Goal: Transaction & Acquisition: Subscribe to service/newsletter

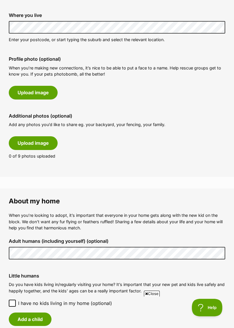
scroll to position [271, 0]
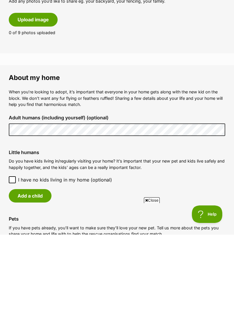
click at [197, 291] on div "Add a child" at bounding box center [117, 289] width 216 height 13
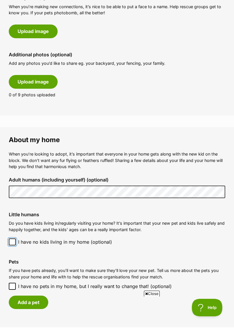
scroll to position [330, 0]
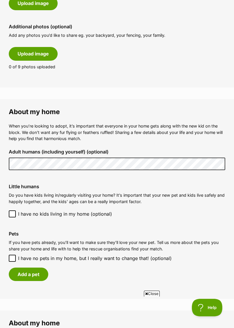
click at [13, 259] on icon at bounding box center [12, 258] width 4 height 4
click at [13, 259] on input "I have no pets in my home, but I really want to change that! (optional)" at bounding box center [12, 258] width 7 height 7
checkbox input "true"
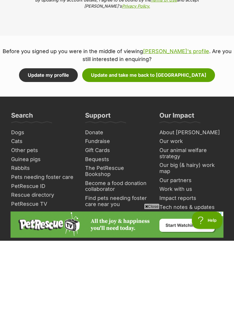
scroll to position [678, 0]
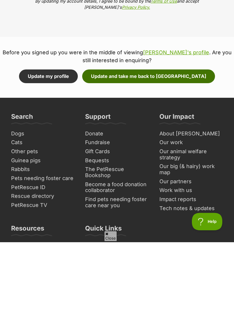
click at [153, 161] on button "Update and take me back to Paroo" at bounding box center [148, 162] width 133 height 13
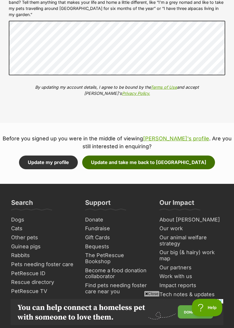
scroll to position [0, 0]
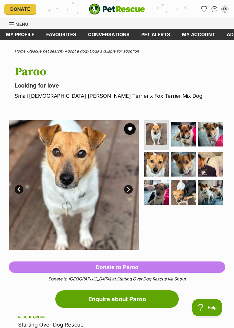
click at [132, 192] on img at bounding box center [74, 185] width 130 height 130
click at [128, 190] on link "Next" at bounding box center [128, 189] width 9 height 9
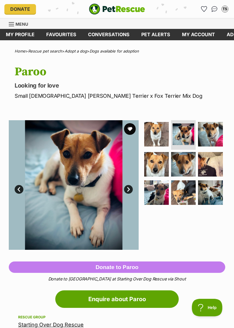
click at [129, 190] on link "Next" at bounding box center [128, 189] width 9 height 9
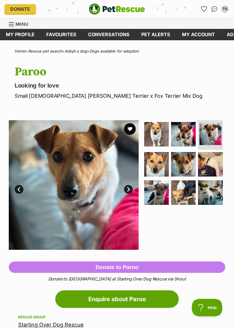
click at [128, 189] on link "Next" at bounding box center [128, 189] width 9 height 9
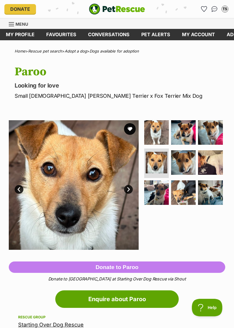
click at [128, 189] on link "Next" at bounding box center [128, 189] width 9 height 9
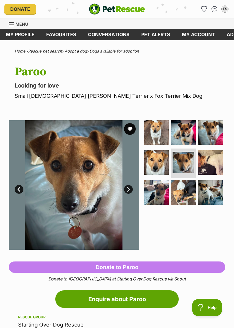
click at [129, 190] on link "Next" at bounding box center [128, 189] width 9 height 9
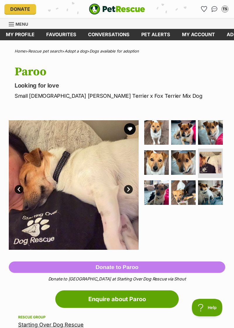
click at [127, 189] on link "Next" at bounding box center [128, 189] width 9 height 9
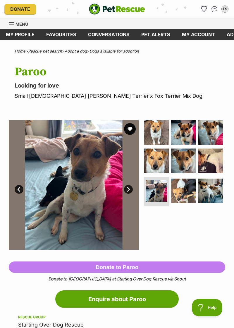
click at [127, 191] on link "Next" at bounding box center [128, 189] width 9 height 9
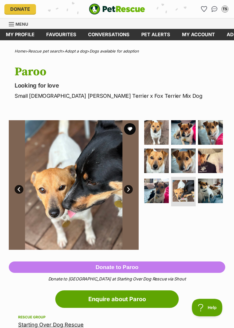
click at [128, 187] on link "Next" at bounding box center [128, 189] width 9 height 9
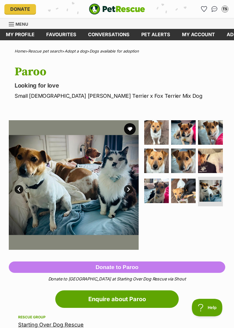
click at [128, 189] on link "Next" at bounding box center [128, 189] width 9 height 9
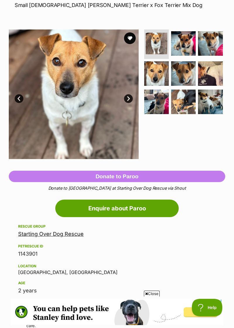
scroll to position [92, 0]
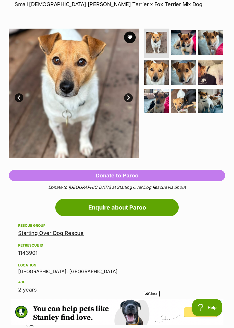
click at [147, 297] on span "Close" at bounding box center [152, 294] width 16 height 6
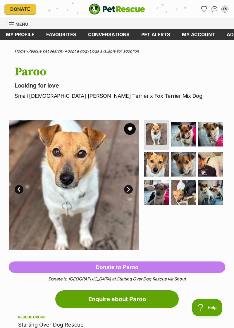
scroll to position [0, 0]
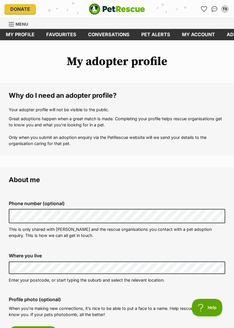
click at [20, 22] on span "Menu" at bounding box center [21, 24] width 13 height 5
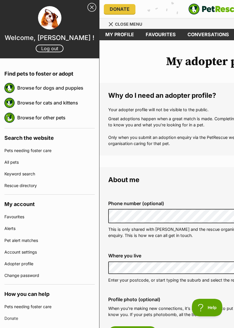
click at [64, 87] on link "Browse for dogs and puppies" at bounding box center [55, 88] width 77 height 12
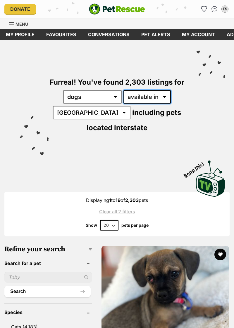
click at [167, 96] on select "available in located in" at bounding box center [146, 96] width 47 height 13
select select "disabled"
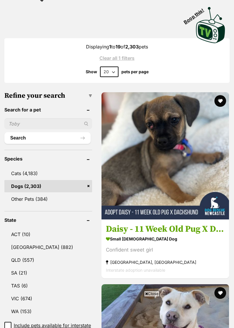
scroll to position [158, 0]
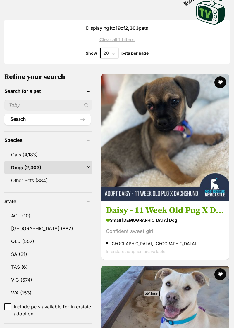
click at [23, 281] on link "VIC (674)" at bounding box center [48, 280] width 88 height 12
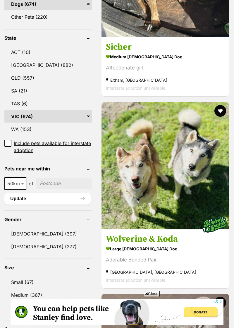
click at [20, 276] on link "Small (67)" at bounding box center [48, 282] width 88 height 12
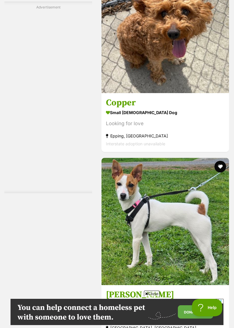
scroll to position [1903, 0]
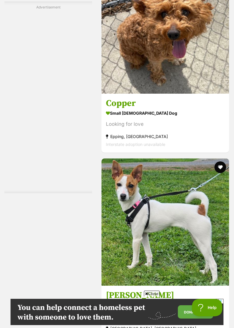
click at [192, 221] on img at bounding box center [164, 222] width 127 height 127
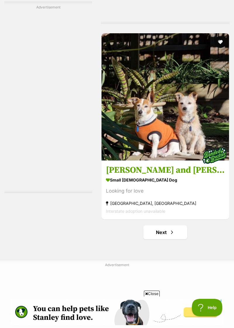
scroll to position [4201, 0]
click at [165, 225] on link "Next" at bounding box center [165, 232] width 44 height 14
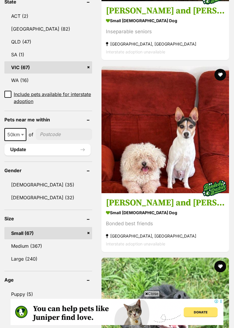
click at [178, 141] on img at bounding box center [164, 129] width 127 height 127
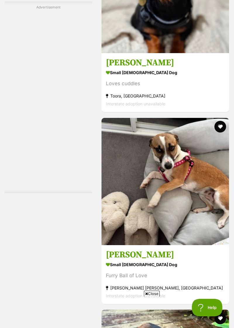
click at [204, 205] on img at bounding box center [164, 181] width 127 height 127
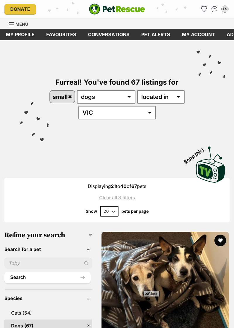
scroll to position [3403, 0]
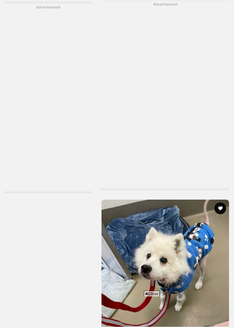
scroll to position [4167, 0]
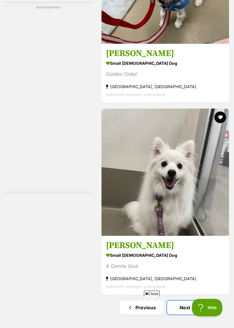
click at [189, 301] on link "Next" at bounding box center [189, 308] width 44 height 14
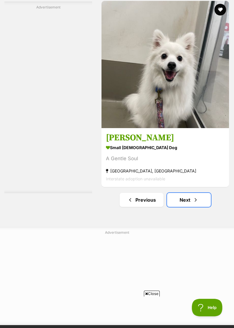
scroll to position [0, 0]
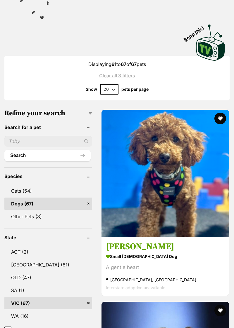
scroll to position [122, 0]
click at [191, 185] on img at bounding box center [164, 173] width 127 height 127
click at [187, 213] on img at bounding box center [164, 173] width 127 height 127
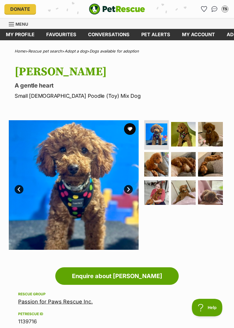
click at [25, 33] on link "My profile" at bounding box center [20, 34] width 40 height 11
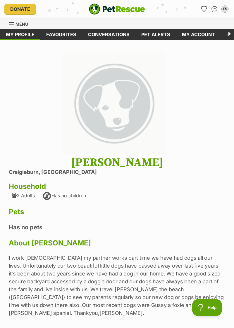
click at [66, 33] on link "Favourites" at bounding box center [61, 34] width 42 height 11
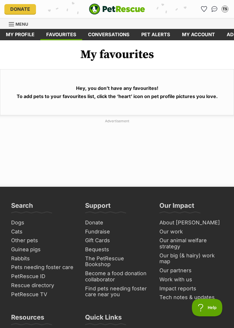
click at [24, 35] on link "My profile" at bounding box center [20, 34] width 40 height 11
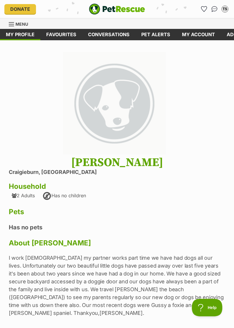
click at [158, 33] on link "Pet alerts" at bounding box center [155, 34] width 41 height 11
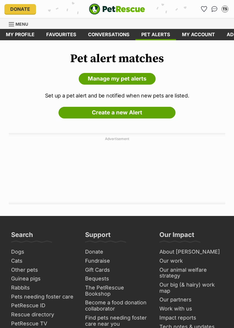
click at [110, 113] on link "Create a new Alert" at bounding box center [116, 113] width 117 height 12
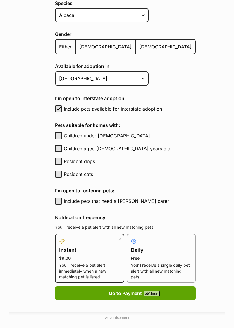
scroll to position [147, 0]
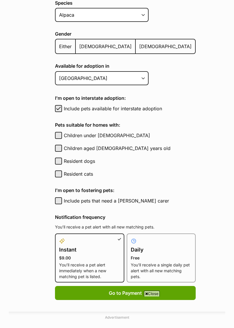
click at [158, 255] on p "Free" at bounding box center [160, 258] width 61 height 6
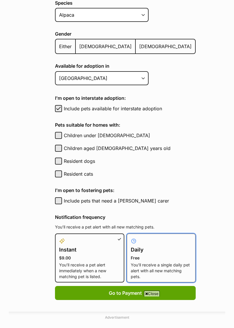
click at [130, 237] on input "Daily Free You’ll receive a single daily pet alert with all new matching pets." at bounding box center [130, 237] width 0 height 0
radio input "true"
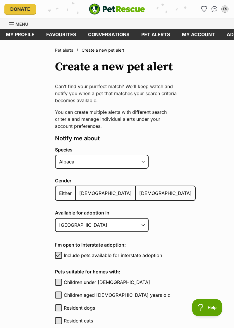
scroll to position [0, 0]
click at [147, 163] on select "Alpaca Bird Cat Chicken Cow Dog Donkey Duck Ferret Fish Goat Goose Guinea Fowl …" at bounding box center [101, 162] width 93 height 14
select select "1"
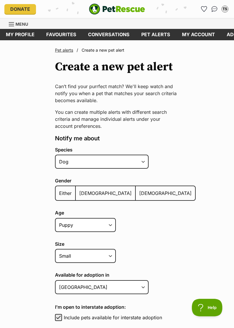
click at [64, 196] on label "Either" at bounding box center [65, 193] width 20 height 14
click at [59, 190] on input "Either" at bounding box center [59, 189] width 0 height 0
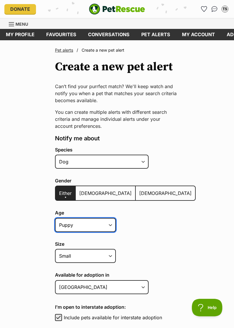
click at [111, 227] on select "Puppy Adult Senior All ages" at bounding box center [85, 225] width 61 height 14
click at [110, 227] on select "Puppy Adult Senior All ages" at bounding box center [85, 225] width 61 height 14
click at [112, 225] on select "Puppy Adult Senior All ages" at bounding box center [85, 225] width 61 height 14
select select
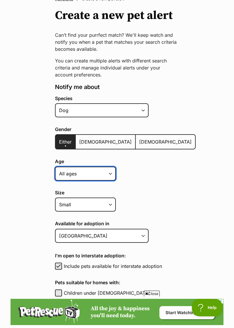
scroll to position [52, 0]
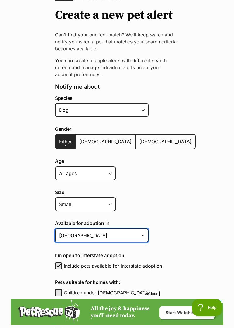
click at [146, 235] on select "Australian Capital Territory New South Wales Northern Territory Queensland Sout…" at bounding box center [101, 236] width 93 height 14
select select "2"
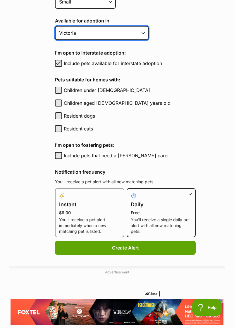
scroll to position [255, 0]
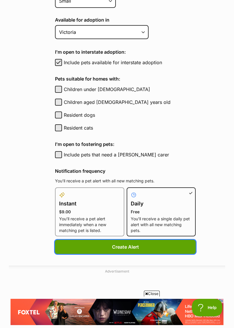
click at [127, 245] on button "Create Alert" at bounding box center [125, 247] width 140 height 14
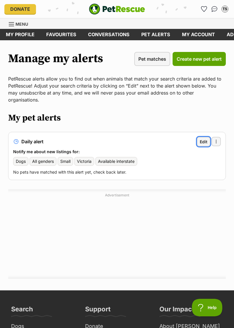
click at [204, 139] on span "Edit" at bounding box center [203, 142] width 8 height 6
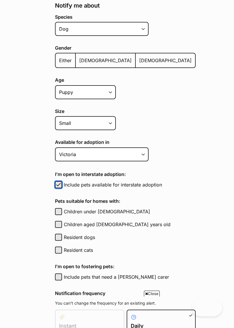
click at [59, 185] on span "button" at bounding box center [58, 184] width 6 height 7
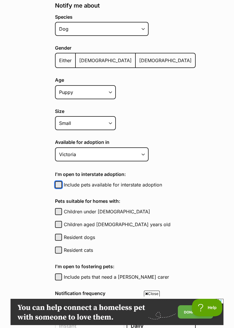
click at [60, 184] on button "Include pets available for interstate adoption" at bounding box center [58, 184] width 7 height 7
click at [61, 182] on span "button" at bounding box center [58, 184] width 6 height 7
checkbox input "false"
click at [196, 201] on main "Pet alerts / Edit your pet alert Edit your pet alert Can’t find your purrfect m…" at bounding box center [117, 174] width 234 height 535
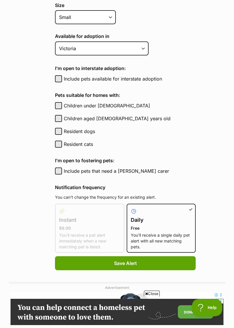
scroll to position [239, 0]
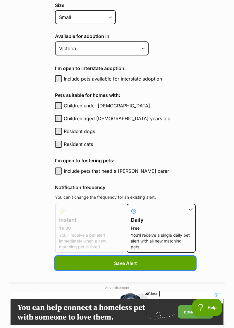
click at [126, 262] on span "Save Alert" at bounding box center [125, 263] width 23 height 7
